Goal: Information Seeking & Learning: Learn about a topic

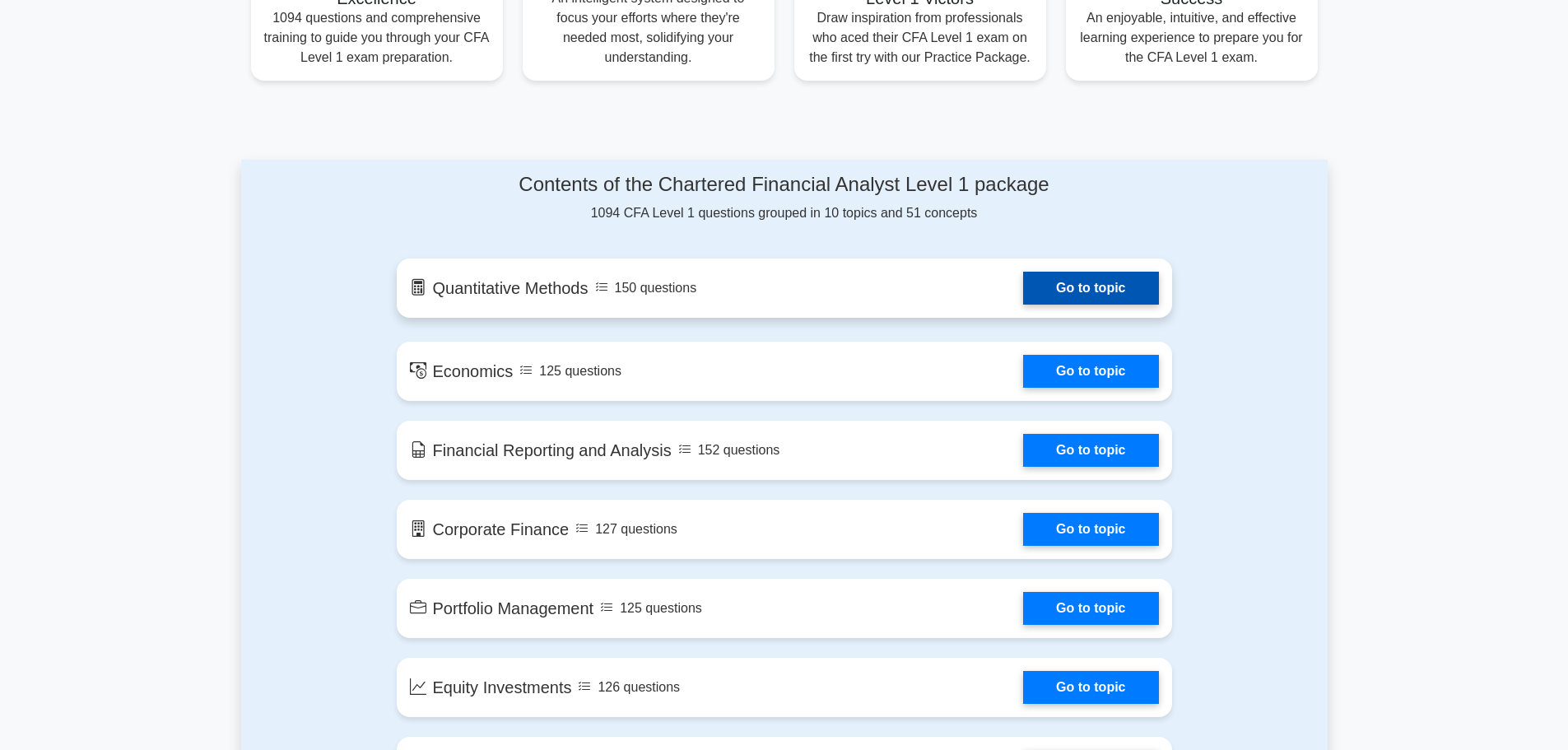
scroll to position [740, 0]
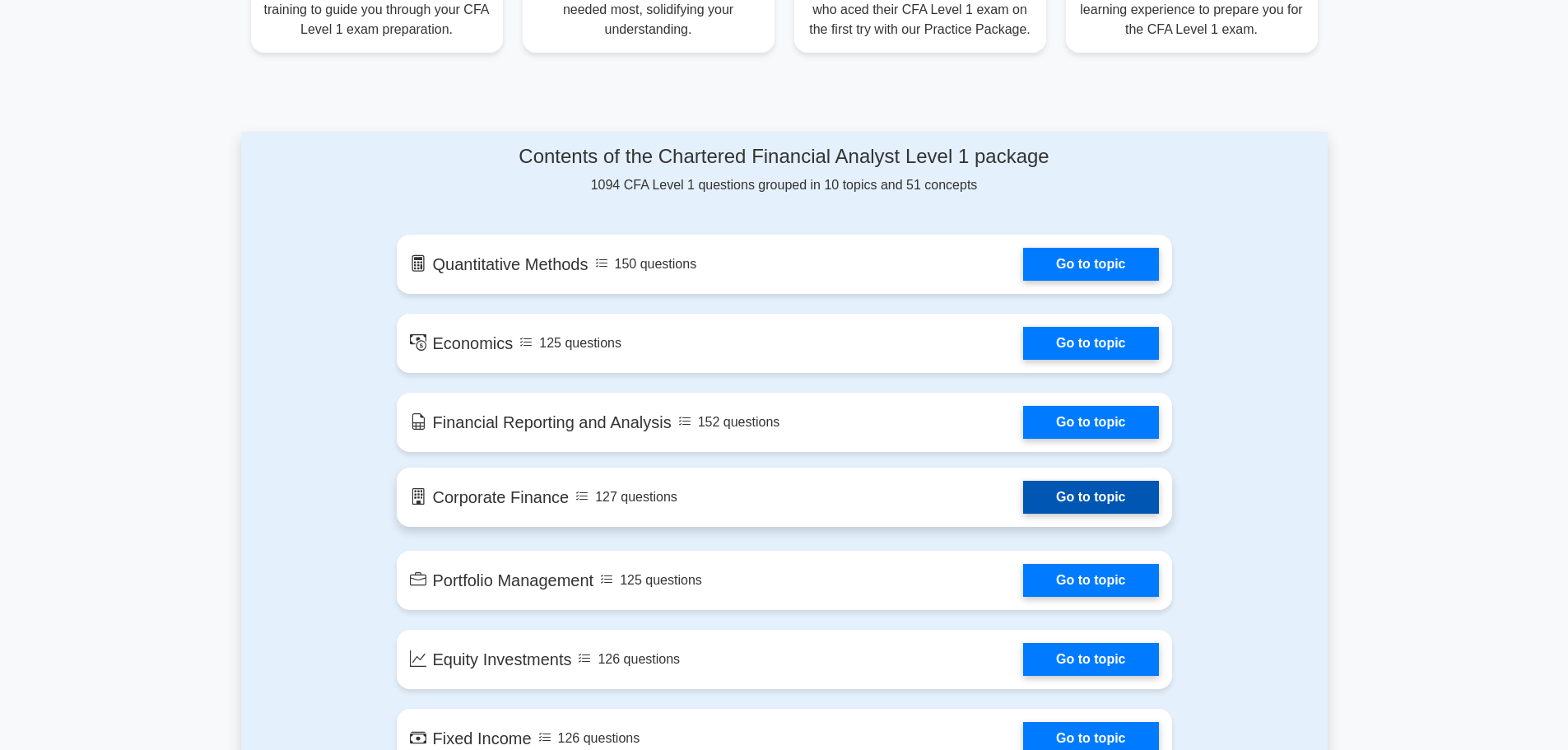
click at [1068, 496] on link "Go to topic" at bounding box center [1089, 497] width 135 height 33
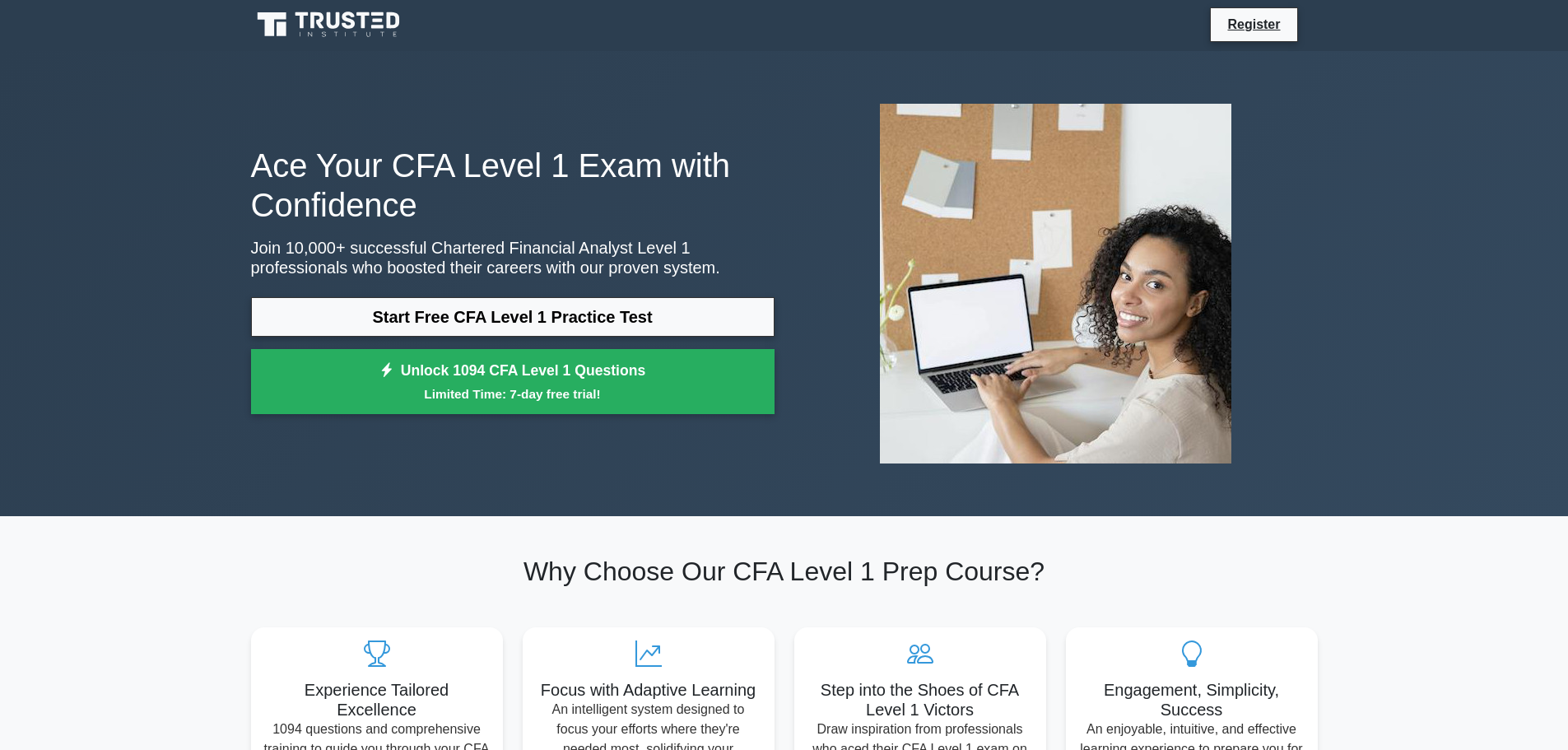
scroll to position [0, 0]
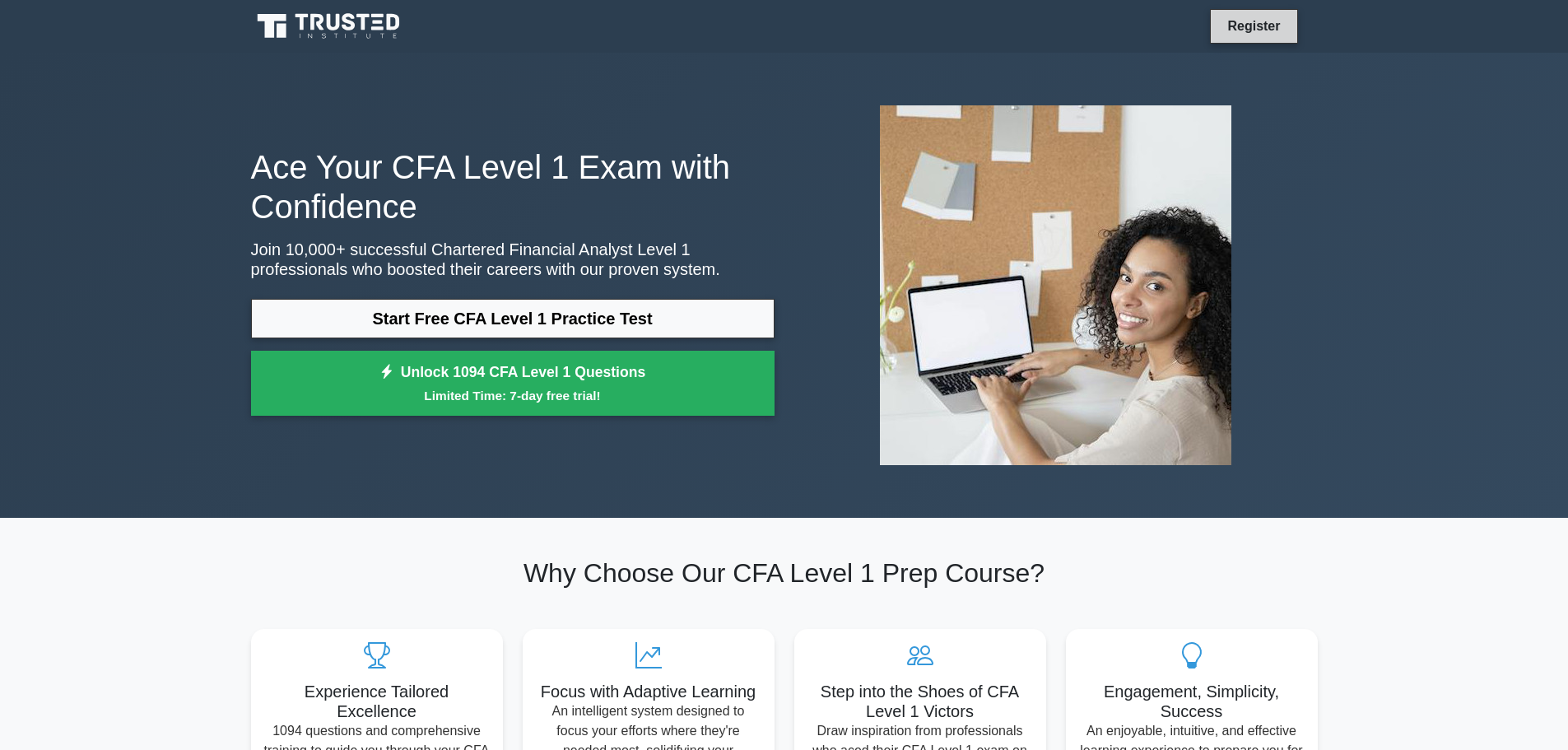
click at [1253, 31] on link "Register" at bounding box center [1253, 26] width 73 height 21
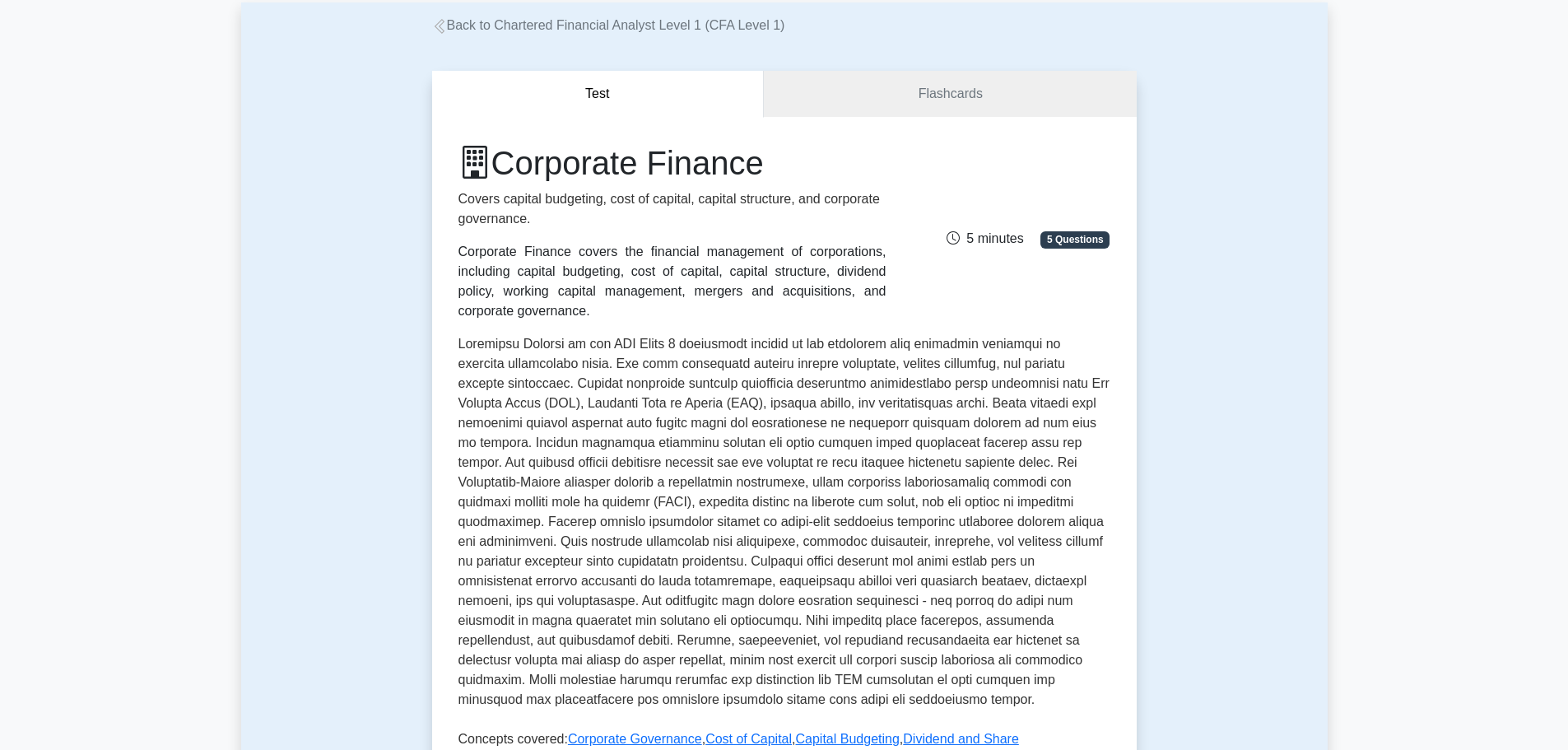
scroll to position [329, 0]
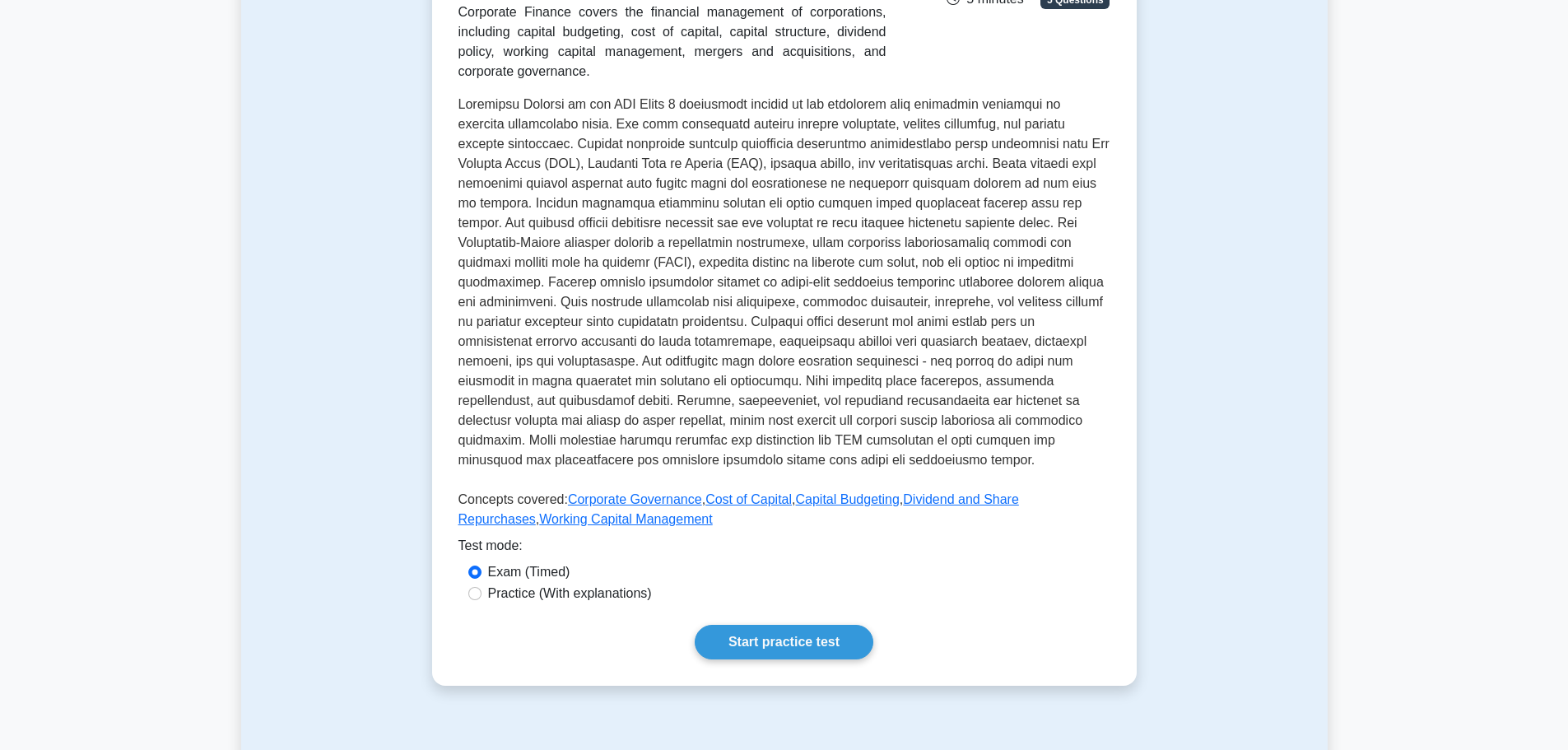
click at [555, 597] on label "Practice (With explanations)" at bounding box center [570, 593] width 164 height 20
click at [482, 597] on input "Practice (With explanations)" at bounding box center [474, 592] width 13 height 13
radio input "true"
click at [778, 644] on link "Start practice test" at bounding box center [783, 641] width 179 height 35
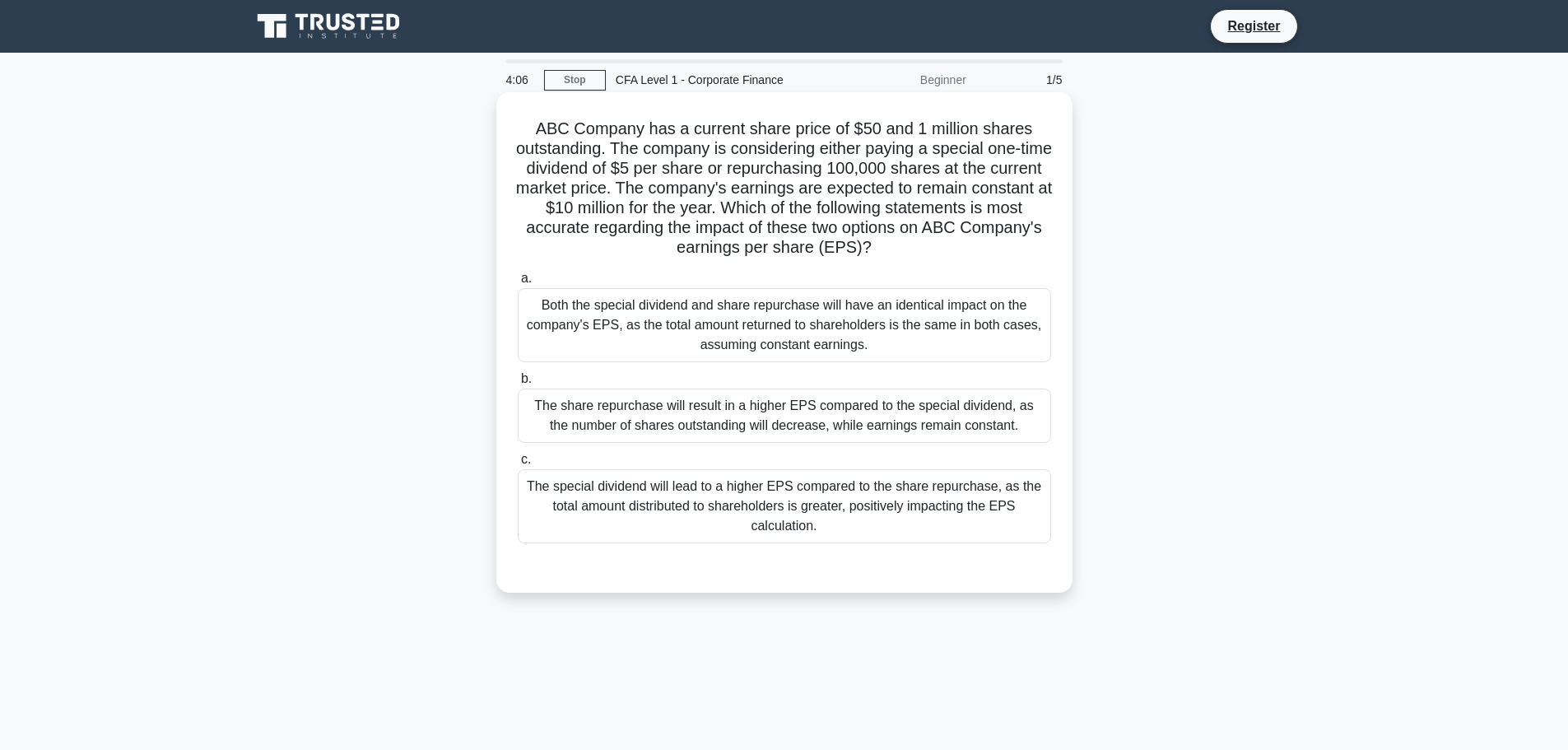
click at [896, 332] on div "Both the special dividend and share repurchase will have an identical impact on…" at bounding box center [784, 325] width 534 height 74
click at [518, 284] on input "a. Both the special dividend and share repurchase will have an identical impact…" at bounding box center [518, 278] width 0 height 11
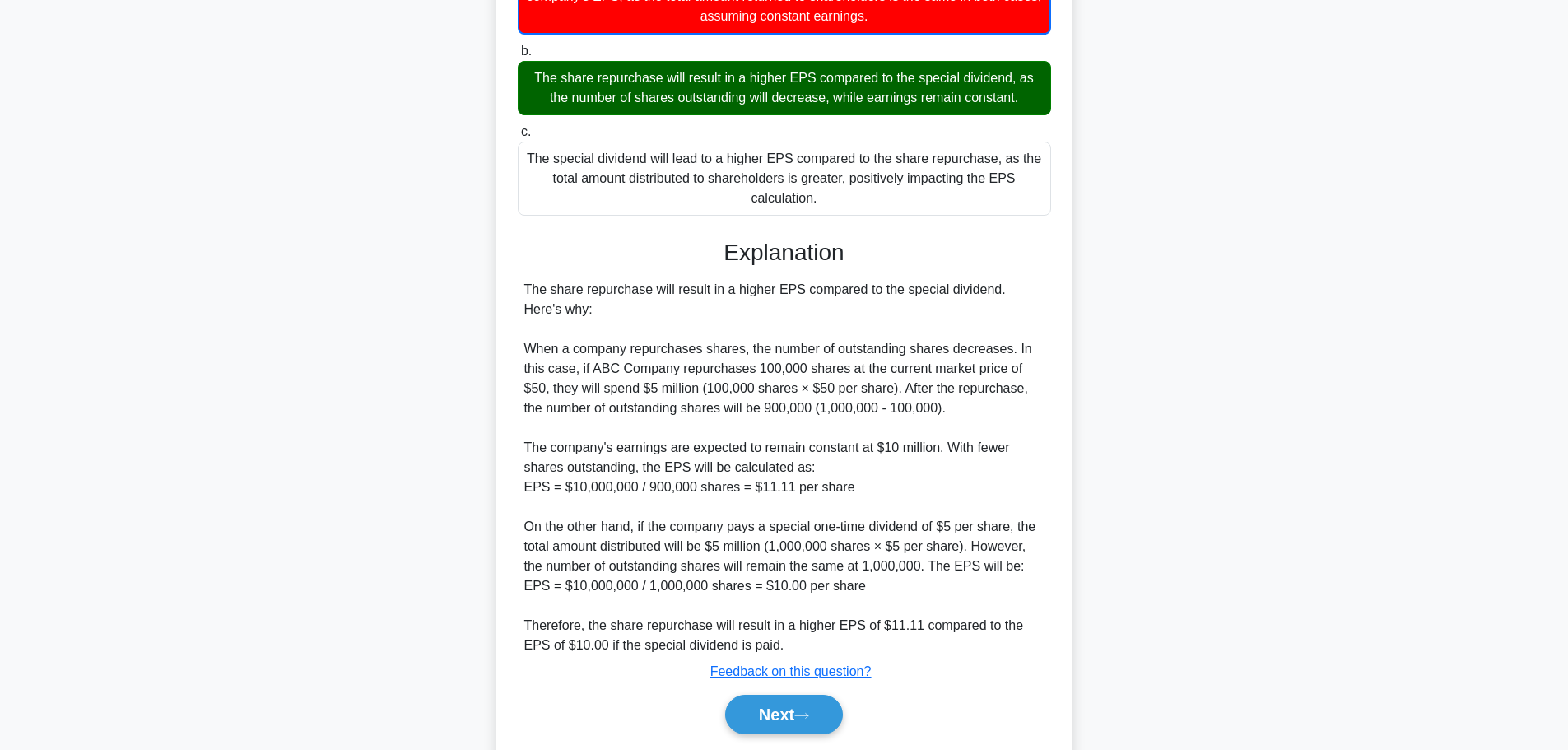
scroll to position [384, 0]
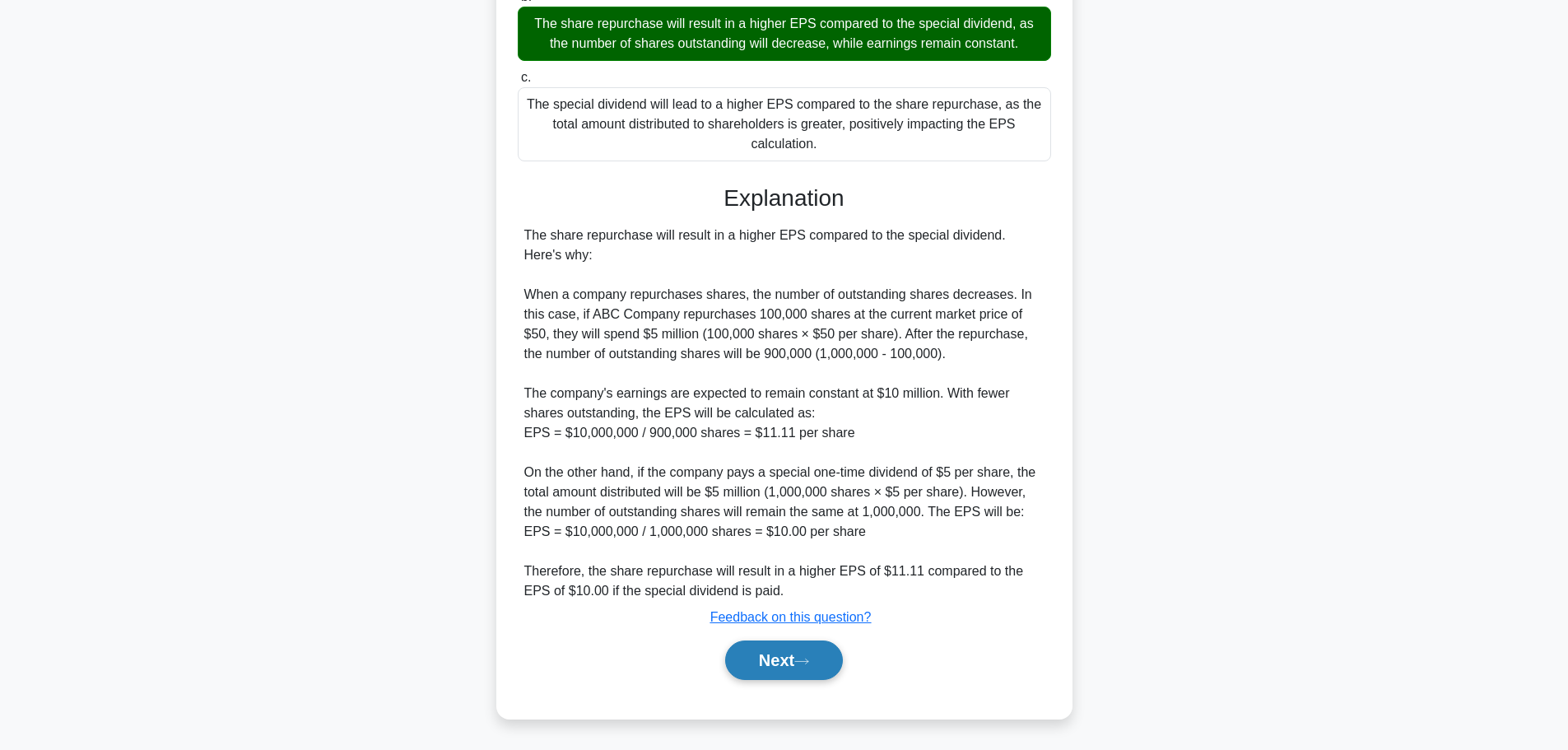
click at [755, 652] on button "Next" at bounding box center [784, 660] width 118 height 40
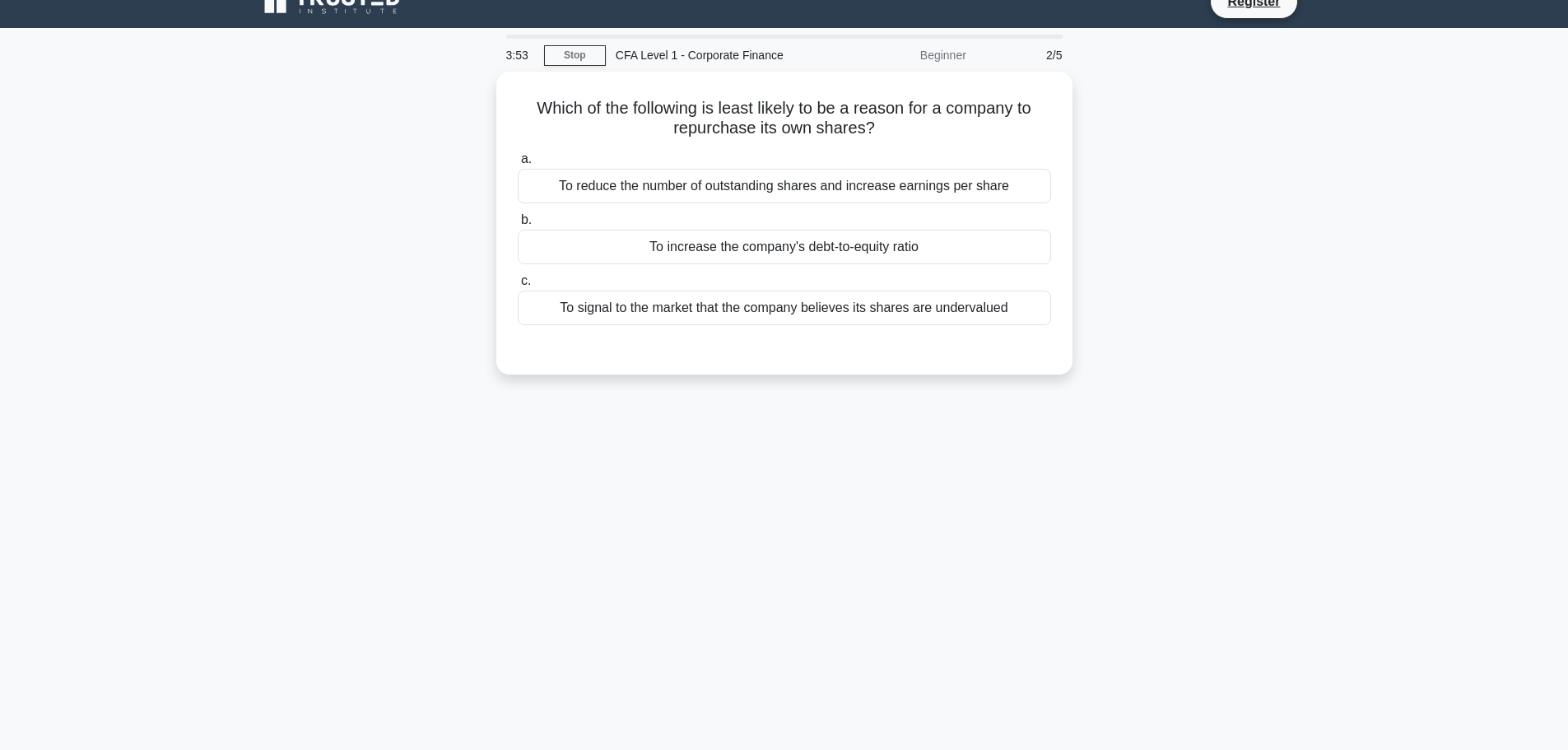
scroll to position [0, 0]
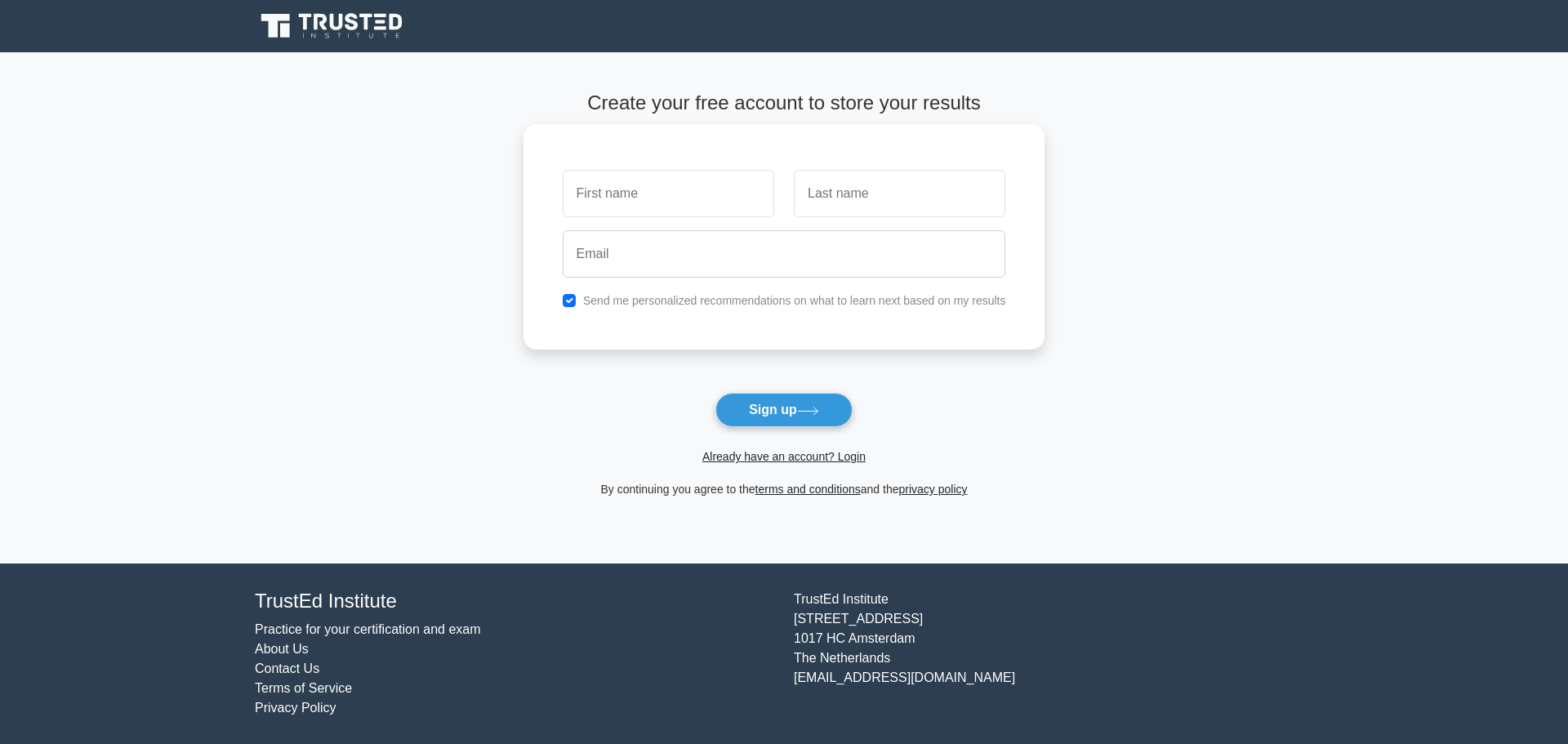
click at [634, 190] on input "text" at bounding box center [668, 194] width 212 height 47
type input "Narankhuyag"
click at [885, 194] on input "text" at bounding box center [900, 194] width 212 height 47
type input "Altankhuyag"
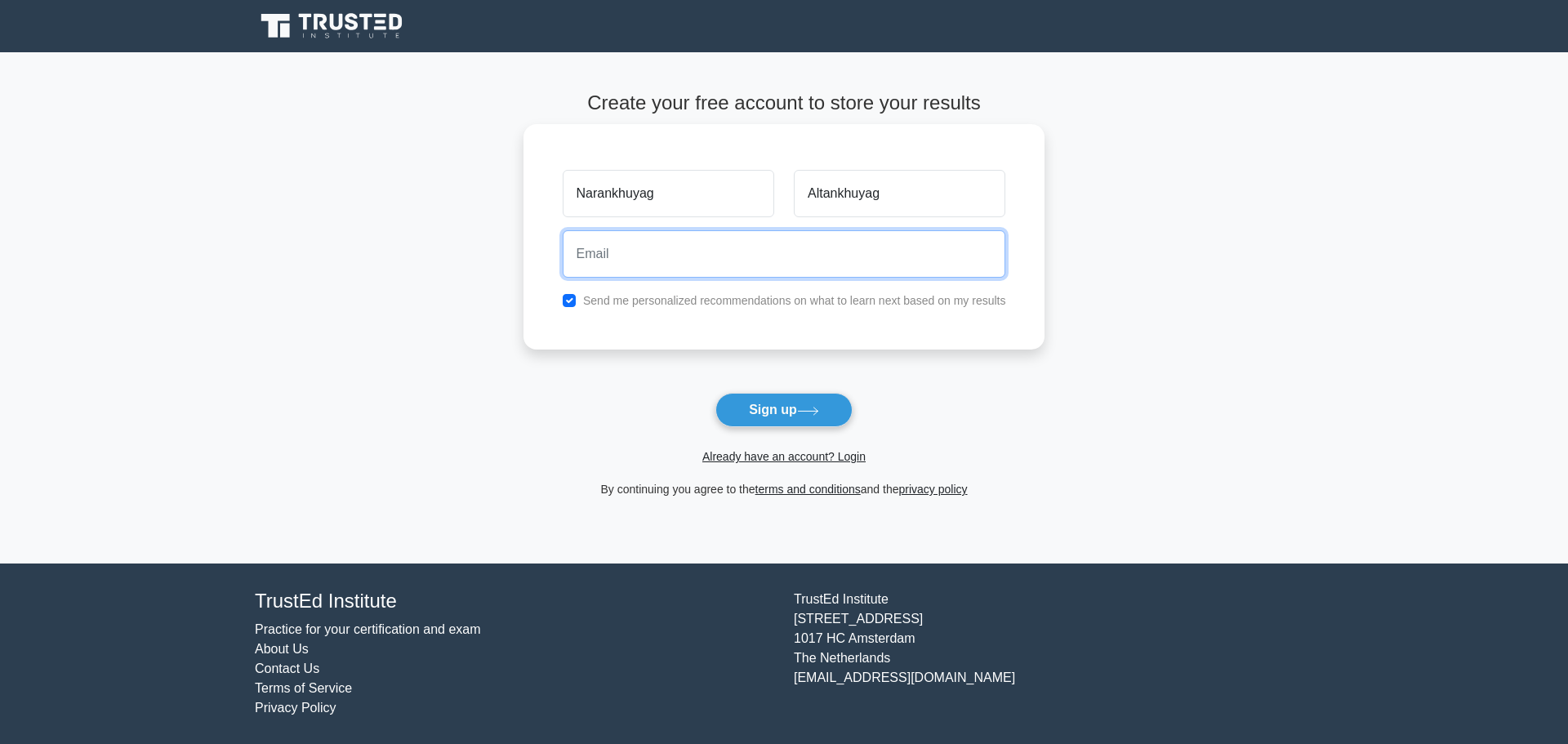
click at [752, 261] on input "email" at bounding box center [784, 254] width 443 height 47
type input "[EMAIL_ADDRESS][DOMAIN_NAME]"
click at [765, 252] on input "[EMAIL_ADDRESS][DOMAIN_NAME]" at bounding box center [784, 254] width 443 height 47
drag, startPoint x: 763, startPoint y: 259, endPoint x: 469, endPoint y: 263, distance: 294.0
click at [469, 263] on main "Create your free account to store your results [GEOGRAPHIC_DATA] [GEOGRAPHIC_DA…" at bounding box center [784, 308] width 1568 height 511
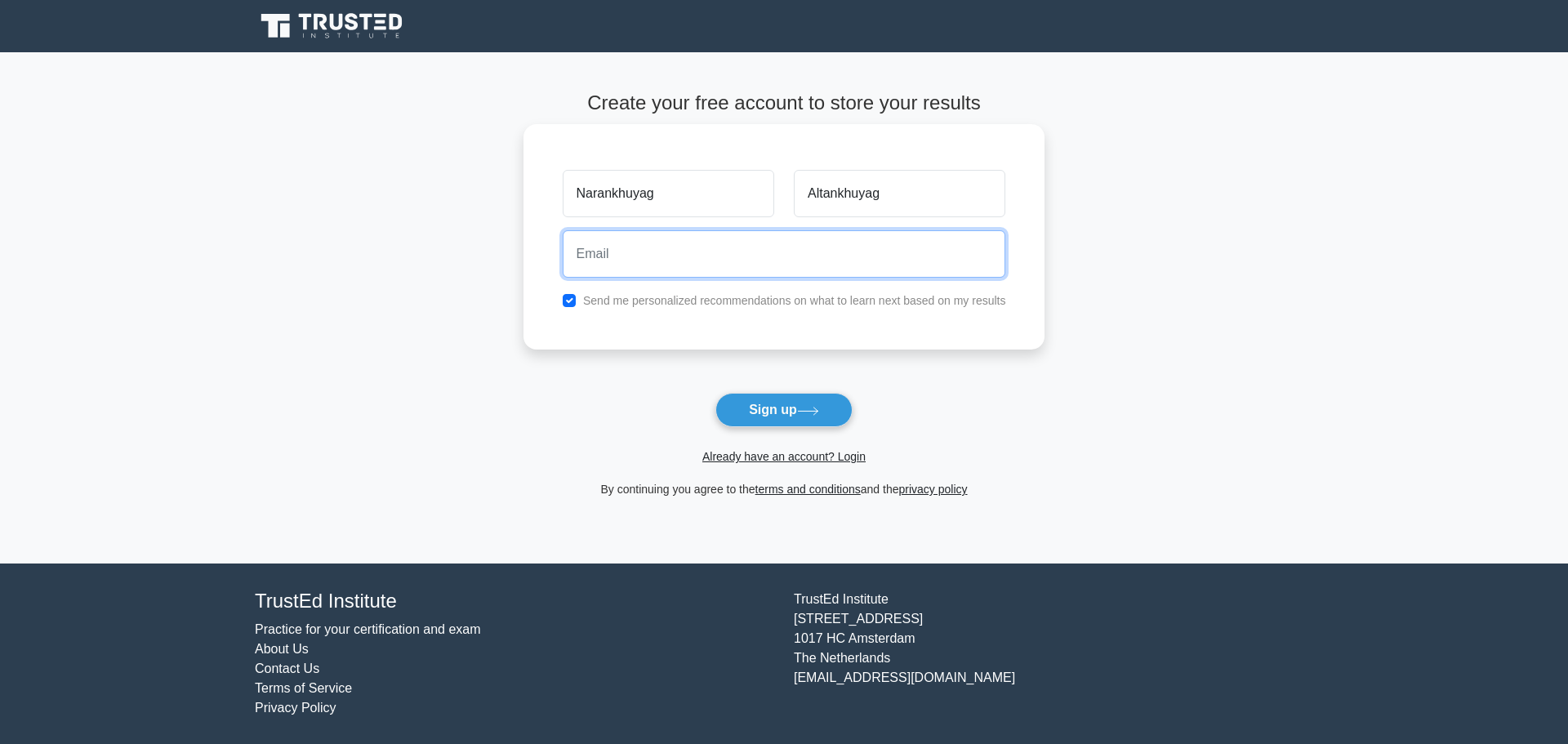
click at [653, 233] on input "email" at bounding box center [784, 254] width 443 height 47
type input "[EMAIL_ADDRESS][DOMAIN_NAME]"
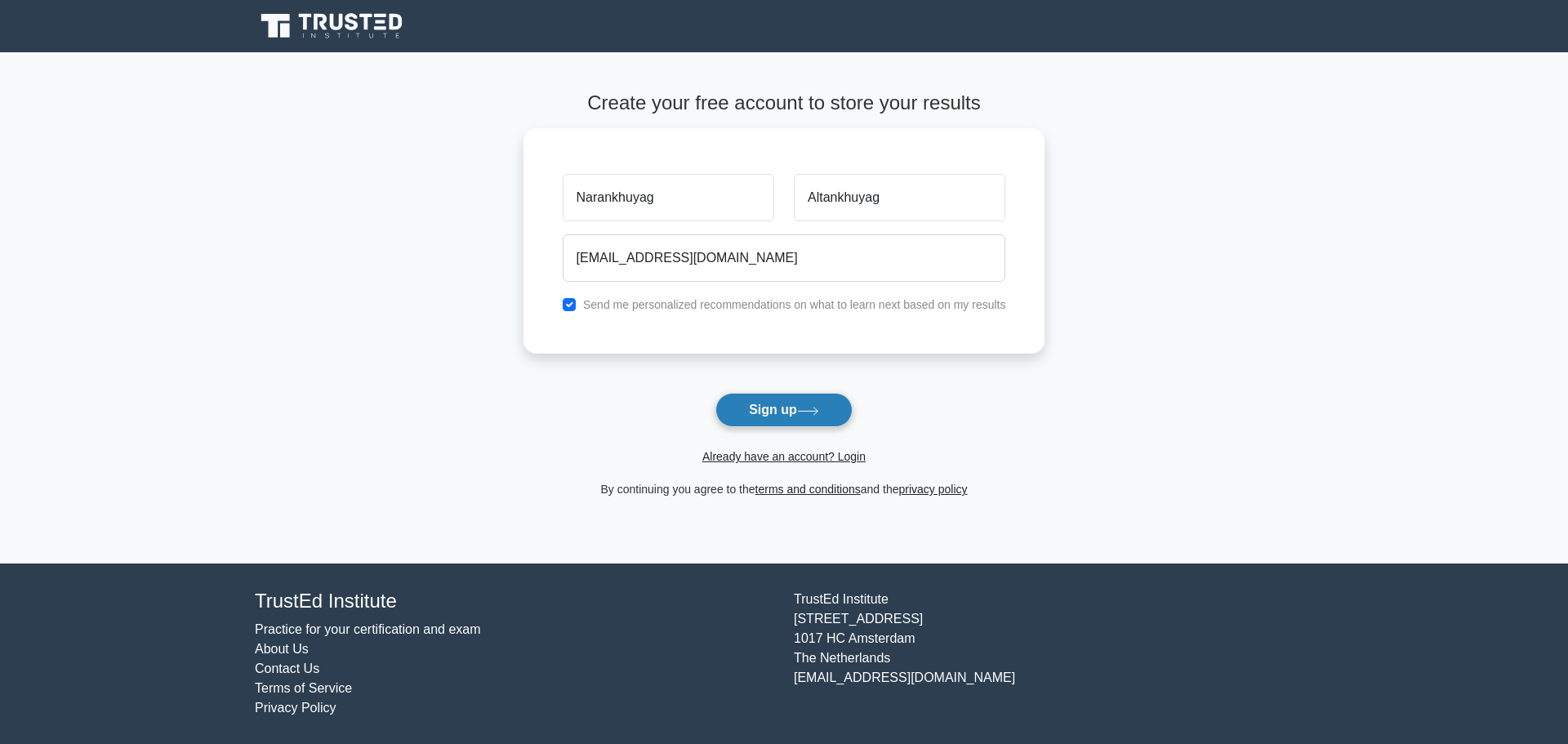
click at [791, 422] on button "Sign up" at bounding box center [784, 410] width 138 height 35
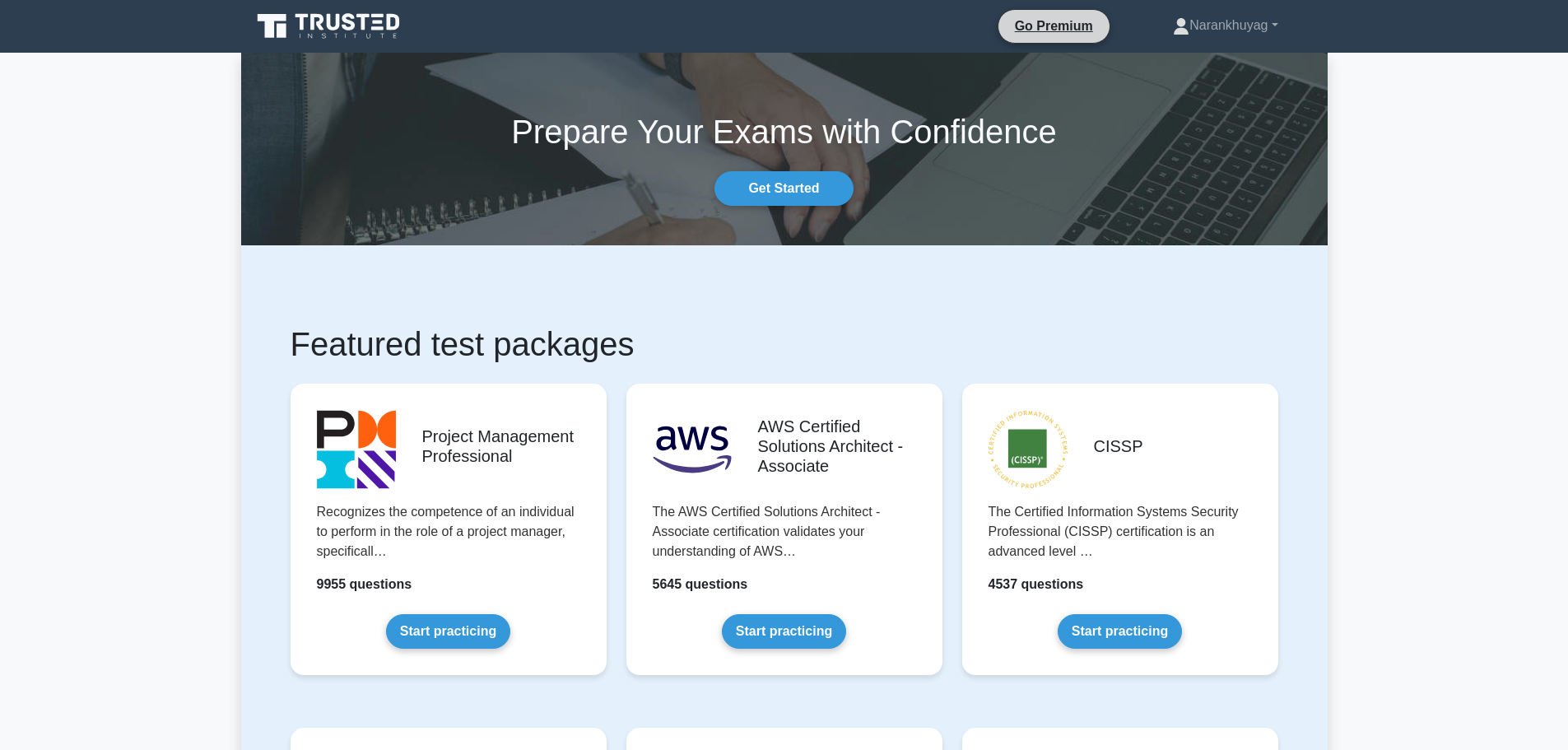
click at [1033, 40] on li "Go Premium" at bounding box center [1053, 26] width 113 height 35
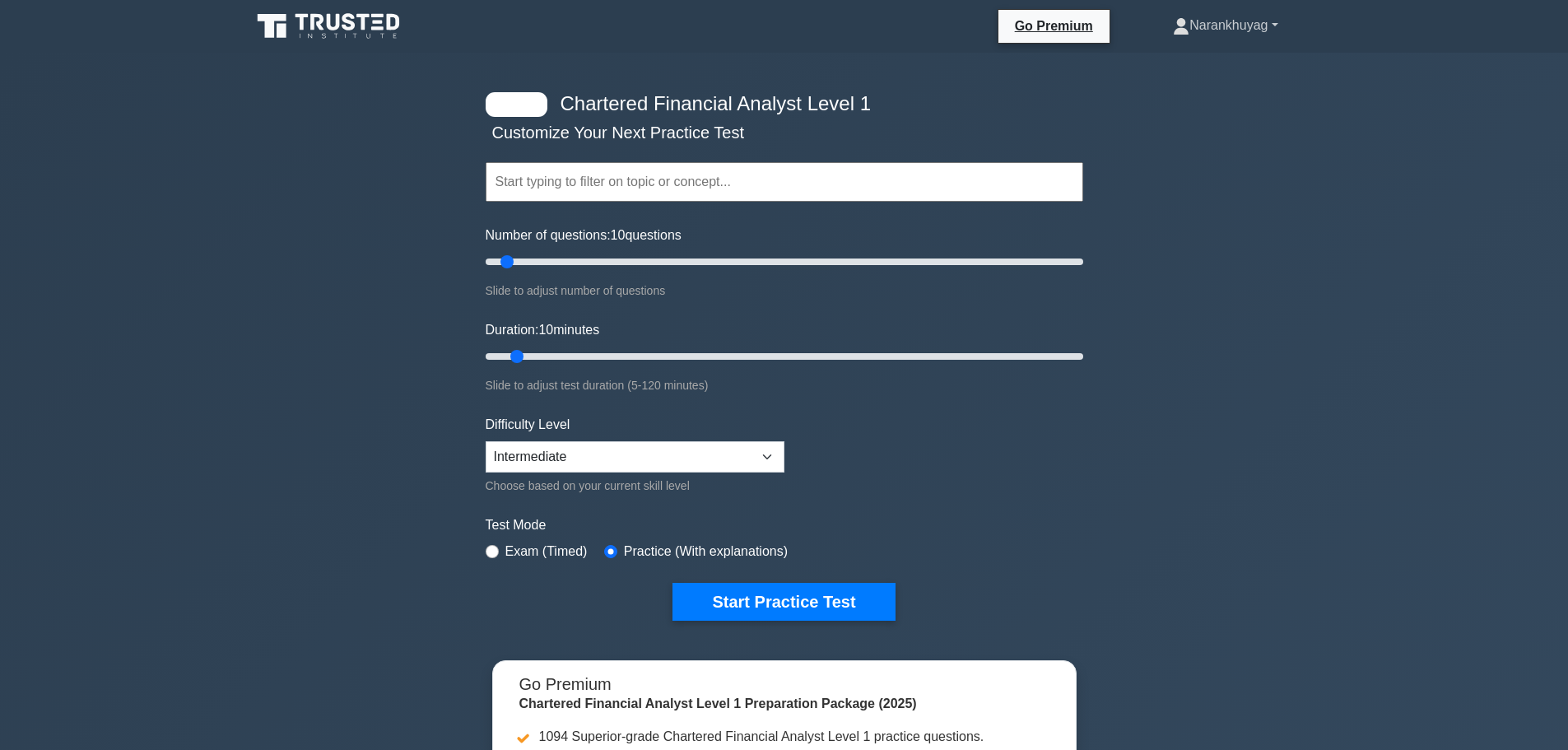
click at [1212, 35] on link "Narankhuyag" at bounding box center [1225, 25] width 184 height 33
click at [1178, 65] on link "Profile" at bounding box center [1199, 64] width 130 height 26
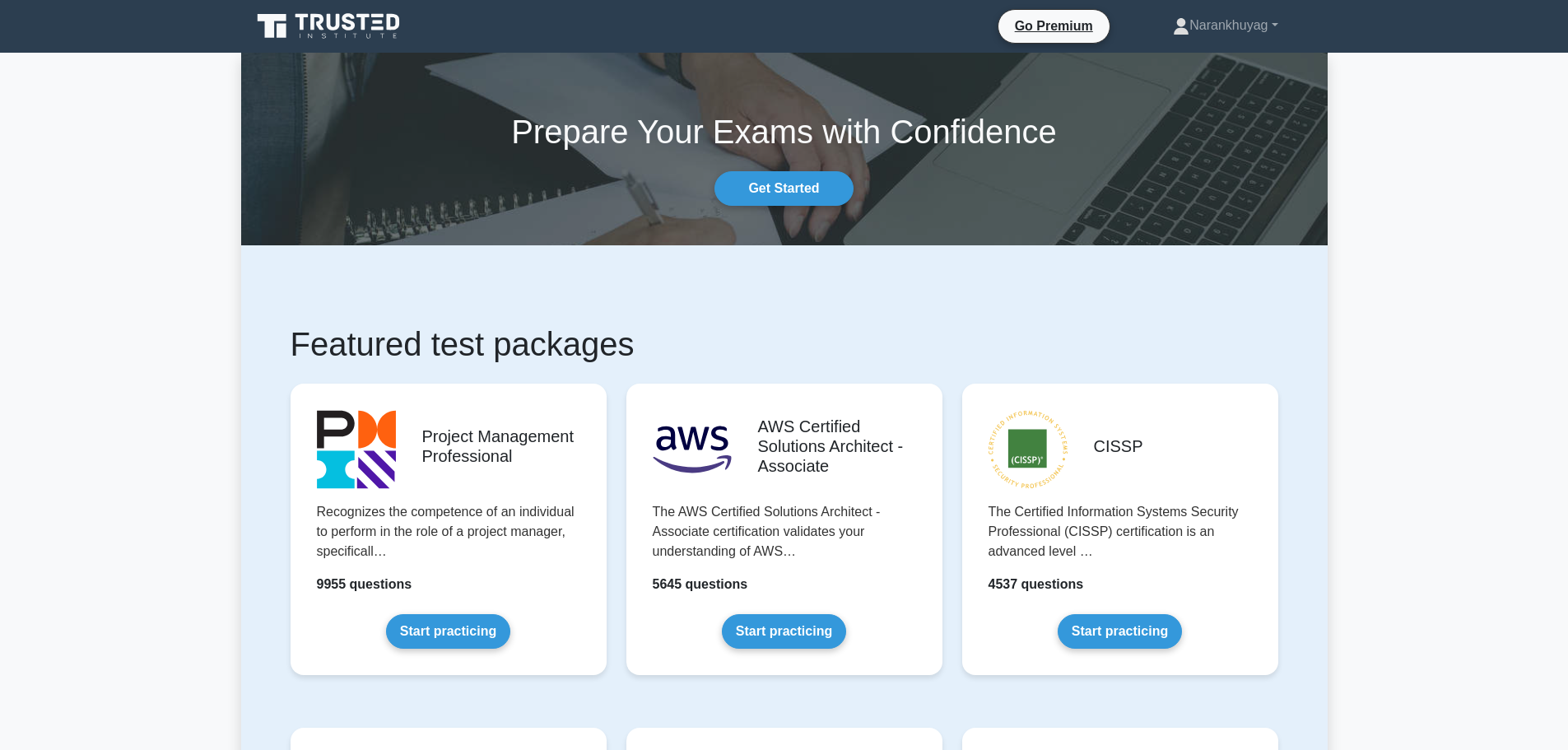
click at [327, 18] on icon at bounding box center [333, 22] width 13 height 16
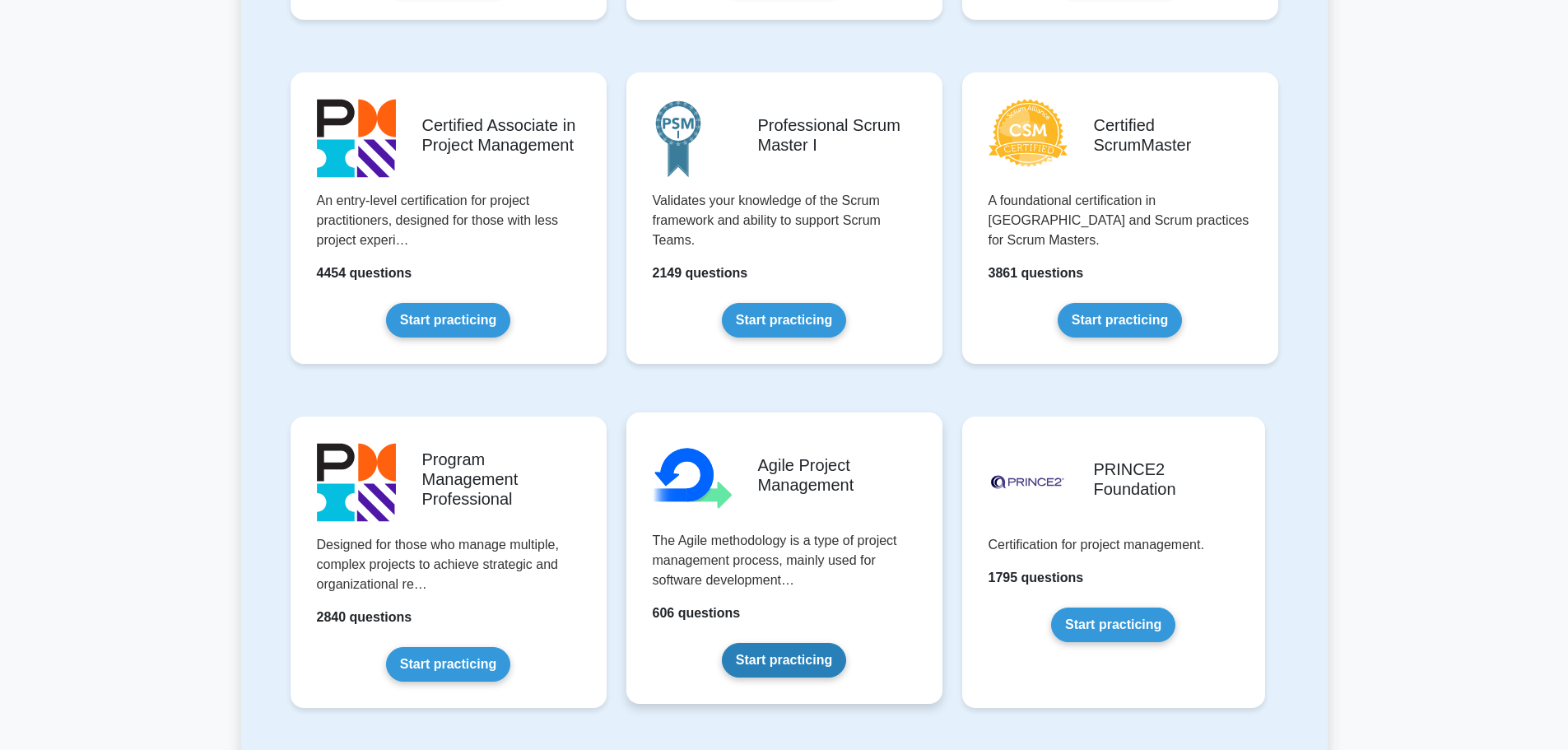
scroll to position [575, 0]
